Goal: Task Accomplishment & Management: Manage account settings

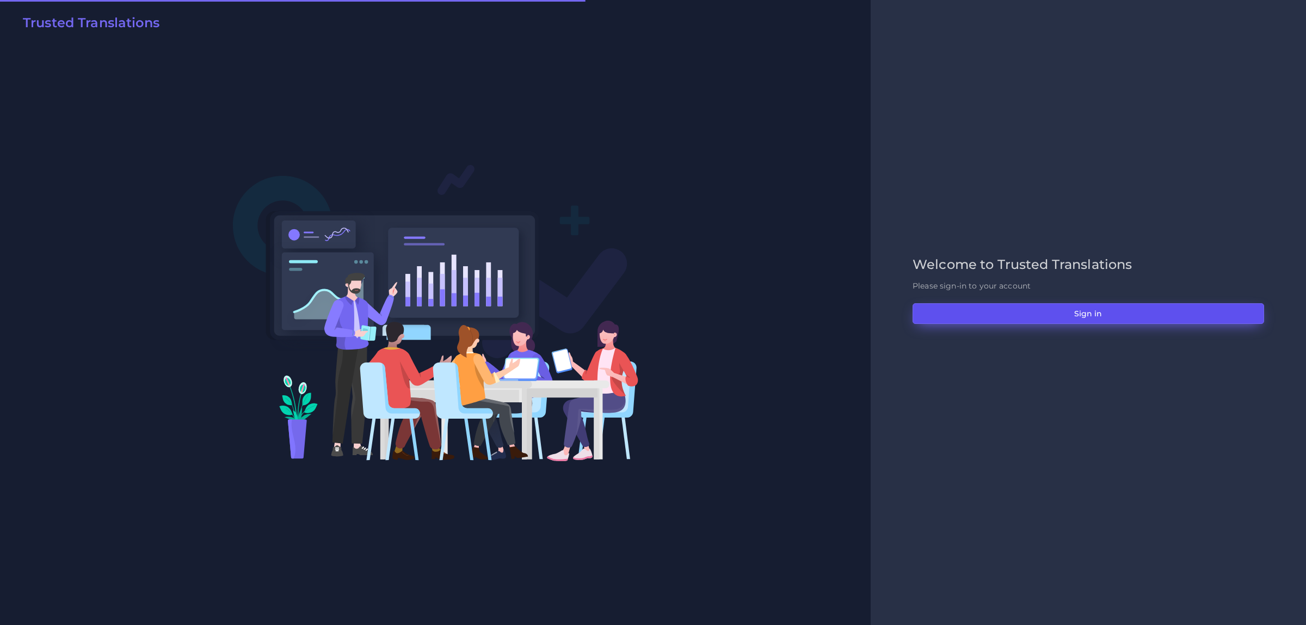
click at [994, 315] on button "Sign in" at bounding box center [1089, 313] width 352 height 21
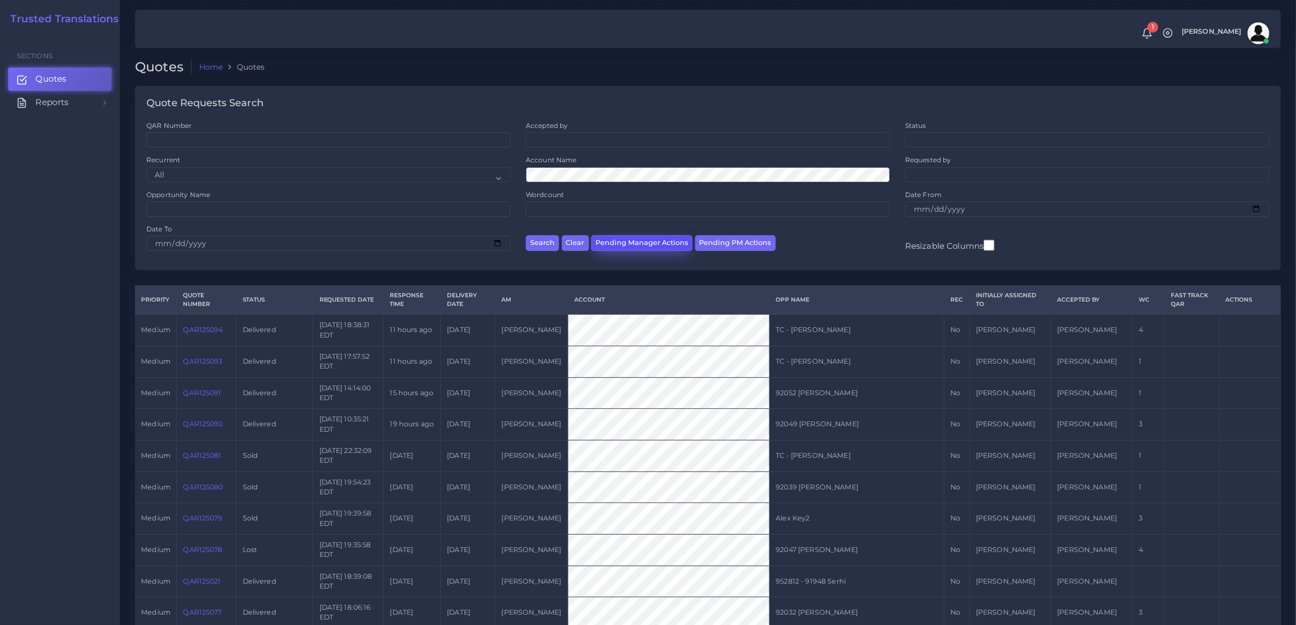
click at [637, 242] on button "Pending Manager Actions" at bounding box center [641, 243] width 101 height 16
select select "awaiting_manager_initial_review"
